Goal: Subscribe to service/newsletter

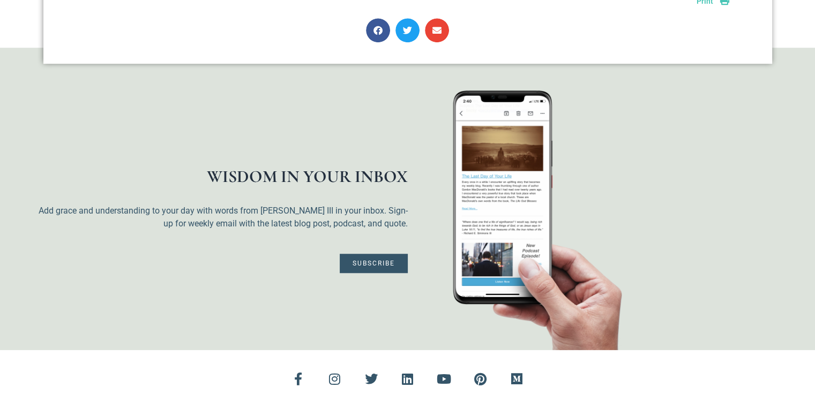
scroll to position [927, 0]
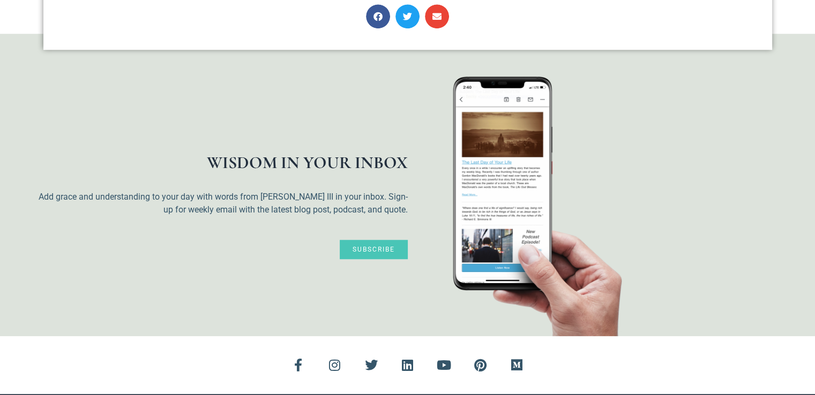
click at [371, 246] on span "Subscribe" at bounding box center [373, 249] width 42 height 6
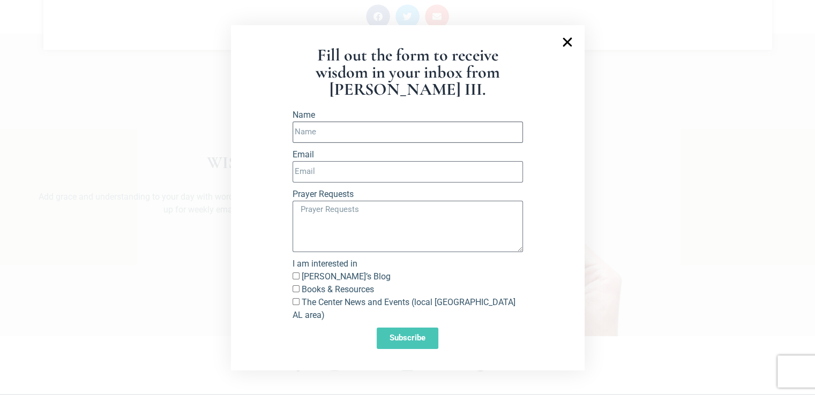
click at [359, 139] on input "Name" at bounding box center [407, 132] width 230 height 21
click at [308, 137] on input "Name" at bounding box center [407, 132] width 230 height 21
type input "Elise Carter Jonesdelelise@att.net"
click at [295, 174] on input "Email" at bounding box center [407, 171] width 230 height 21
click at [338, 178] on input "delelise@att.met" at bounding box center [407, 171] width 230 height 21
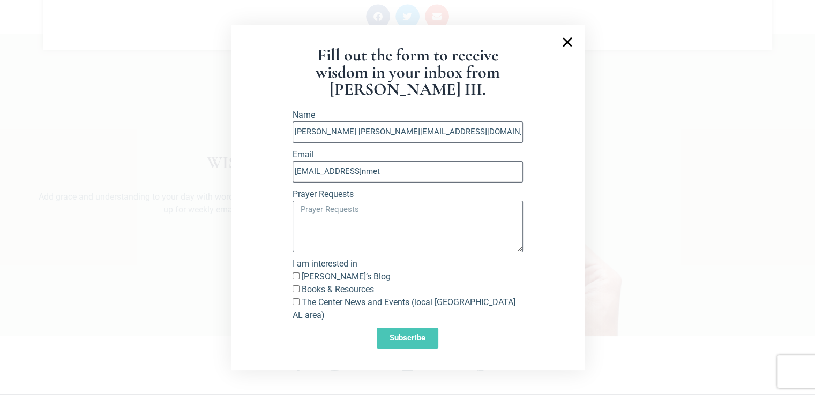
click at [343, 178] on input "delelise@attnmet" at bounding box center [407, 171] width 230 height 21
drag, startPoint x: 338, startPoint y: 179, endPoint x: 332, endPoint y: 178, distance: 6.0
click at [332, 178] on input "delelise@attnet" at bounding box center [407, 171] width 230 height 21
type input "delelise@a.Continue to do what God has put on my Heart to DO1net"
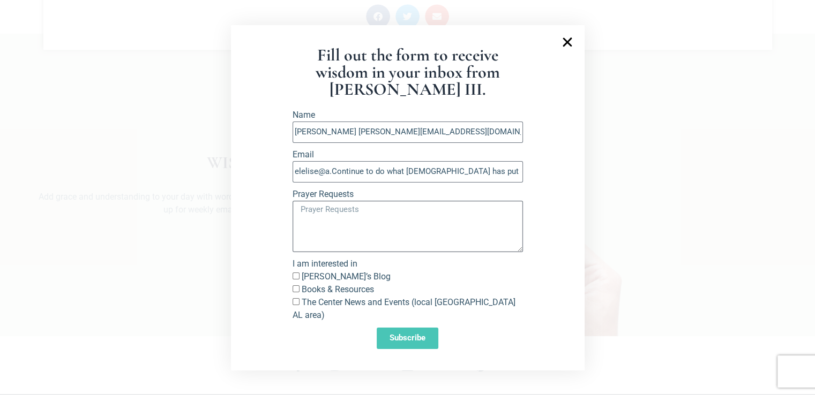
scroll to position [0, 0]
click at [296, 215] on textarea "Prayer Requests" at bounding box center [407, 226] width 230 height 51
drag, startPoint x: 335, startPoint y: 177, endPoint x: 540, endPoint y: 182, distance: 205.2
click at [540, 182] on section "Fill out the form to receive wisdom in your inbox from Richard E. Simmons III. …" at bounding box center [407, 197] width 353 height 345
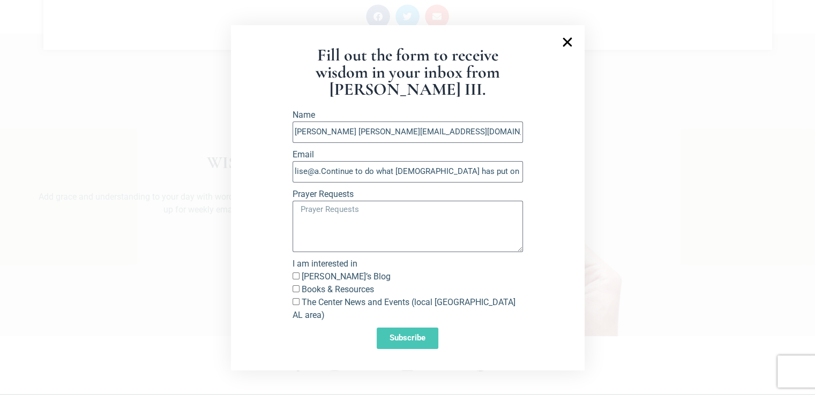
scroll to position [0, 0]
drag, startPoint x: 563, startPoint y: 206, endPoint x: 299, endPoint y: 213, distance: 263.6
click at [299, 213] on textarea "Prayer Requests" at bounding box center [407, 226] width 230 height 51
type textarea "Continue to DO what God has put on my Heart yo DO! Thank You!"
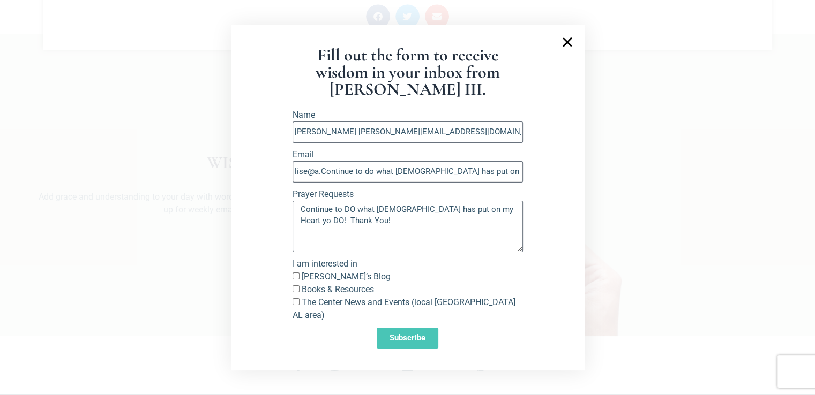
drag, startPoint x: 335, startPoint y: 174, endPoint x: 555, endPoint y: 164, distance: 219.8
click at [555, 164] on section "Fill out the form to receive wisdom in your inbox from Richard E. Simmons III. …" at bounding box center [407, 197] width 353 height 345
click at [332, 176] on input "delelise@a." at bounding box center [407, 171] width 230 height 21
type input "delelise@att.net"
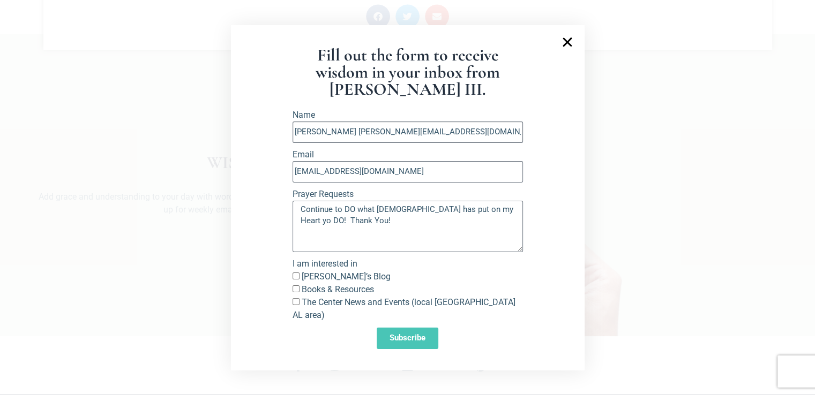
drag, startPoint x: 359, startPoint y: 136, endPoint x: 437, endPoint y: 138, distance: 77.7
click at [437, 138] on input "Elise Carter Jonesdelelise@att.net" at bounding box center [407, 132] width 230 height 21
type input "Elise Carter Jones"
drag, startPoint x: 343, startPoint y: 200, endPoint x: 386, endPoint y: 182, distance: 45.9
drag, startPoint x: 386, startPoint y: 182, endPoint x: 350, endPoint y: 237, distance: 65.4
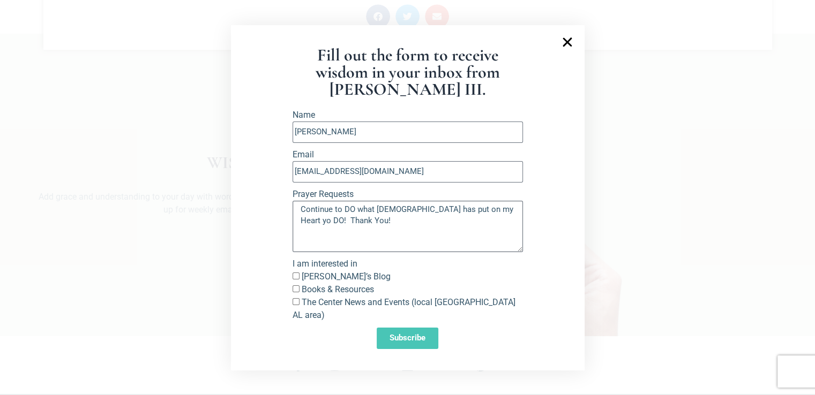
click at [350, 237] on textarea "Continue to DO what God has put on my Heart yo DO! Thank You!" at bounding box center [407, 226] width 230 height 51
click at [465, 213] on textarea "Continue to DO what God has put on my Heart yo DO! Thank You!" at bounding box center [407, 226] width 230 height 51
click at [300, 208] on textarea "Continue to DO what God has put on my Heart to DO! Thank You!" at bounding box center [407, 226] width 230 height 51
type textarea "That I Continue to DO what God has put on my Heart to DO! Thank You!"
click at [295, 280] on input "Richard’s Blog" at bounding box center [295, 276] width 7 height 7
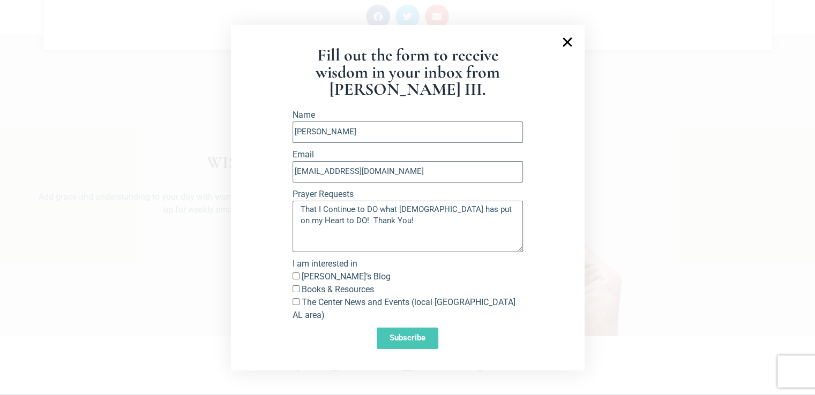
checkbox input "true"
click at [293, 292] on input "Books & Resources" at bounding box center [295, 288] width 7 height 7
checkbox input "true"
click at [398, 334] on span "Subscribe" at bounding box center [407, 338] width 36 height 8
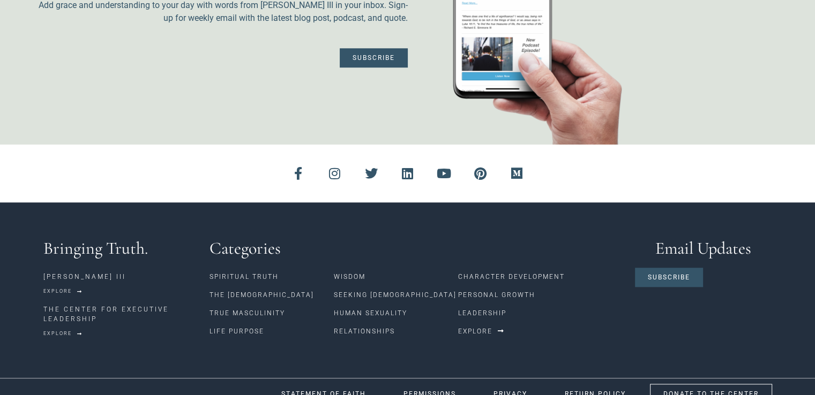
scroll to position [1119, 0]
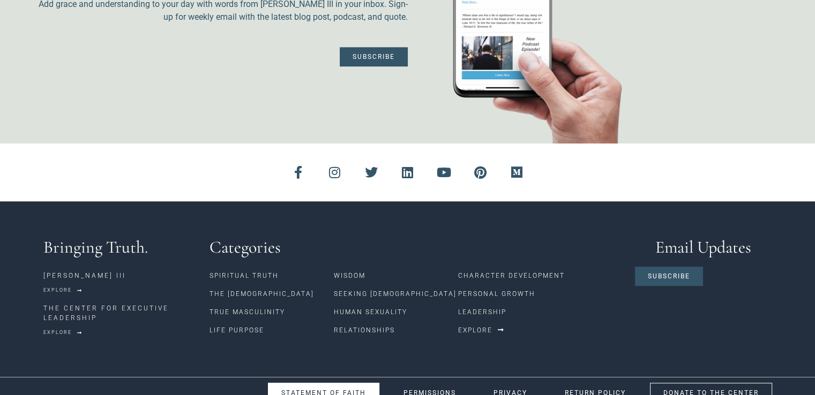
click at [302, 390] on span "STATEMENT OF FAITH" at bounding box center [323, 393] width 85 height 6
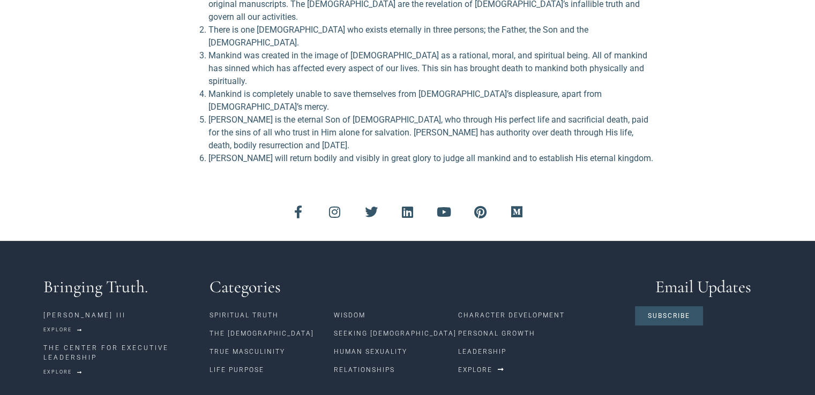
scroll to position [285, 0]
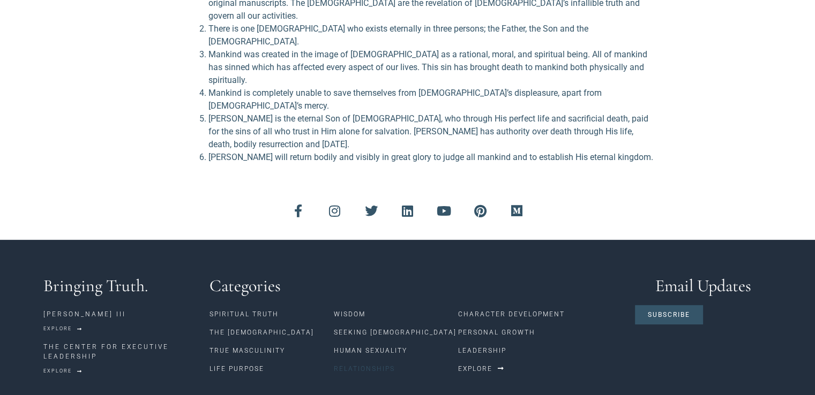
click at [352, 360] on link "Relationships" at bounding box center [396, 369] width 124 height 18
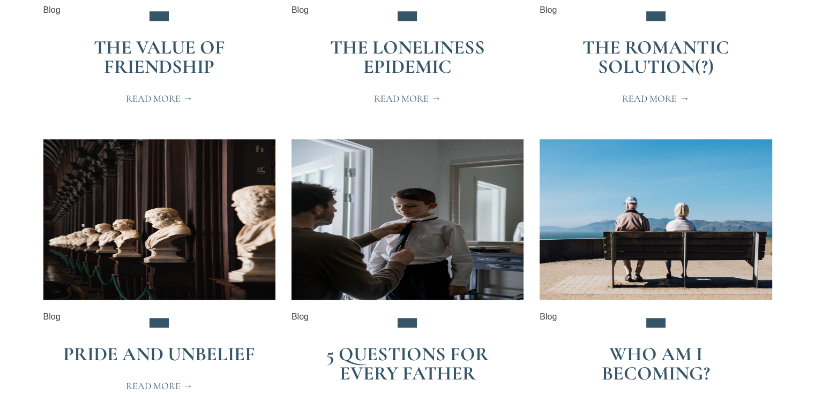
scroll to position [1119, 0]
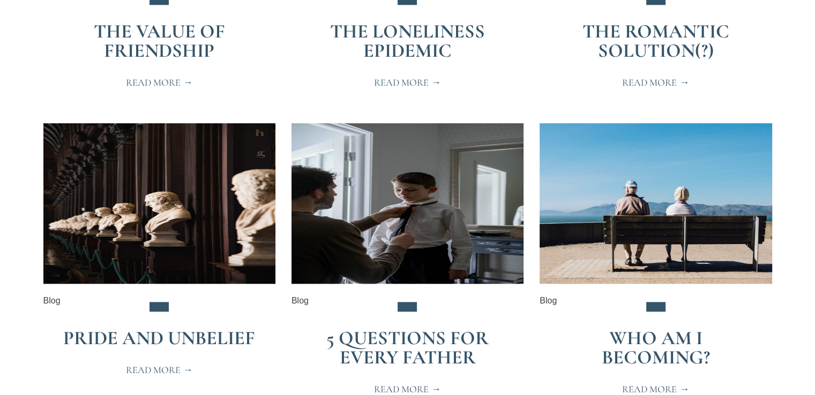
click at [409, 385] on span "Read More" at bounding box center [407, 390] width 67 height 10
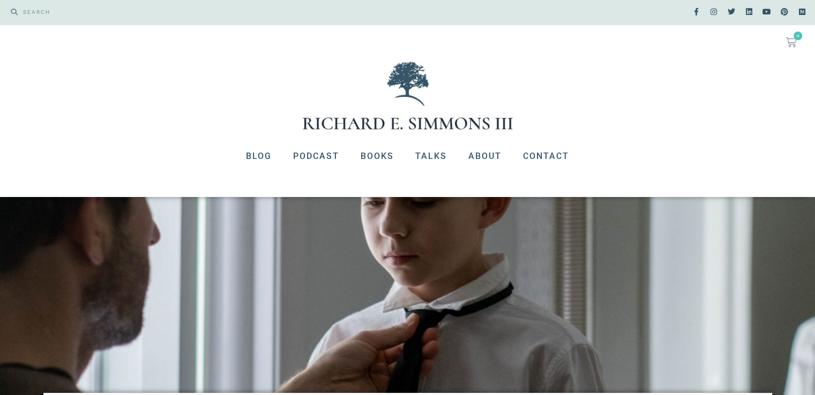
scroll to position [7, 0]
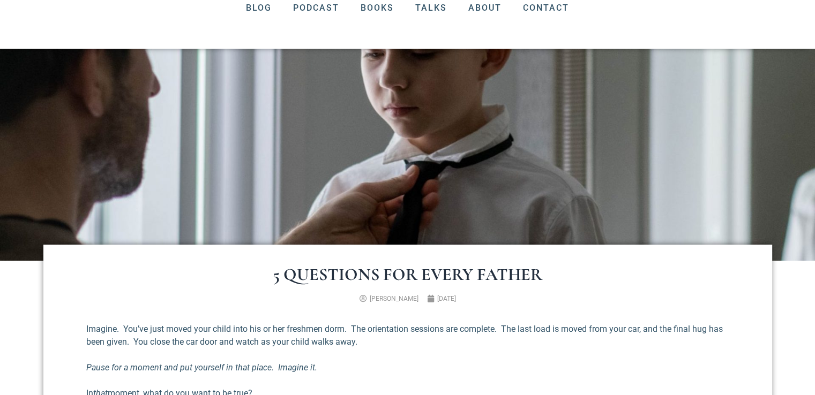
scroll to position [162, 0]
